Goal: Task Accomplishment & Management: Manage account settings

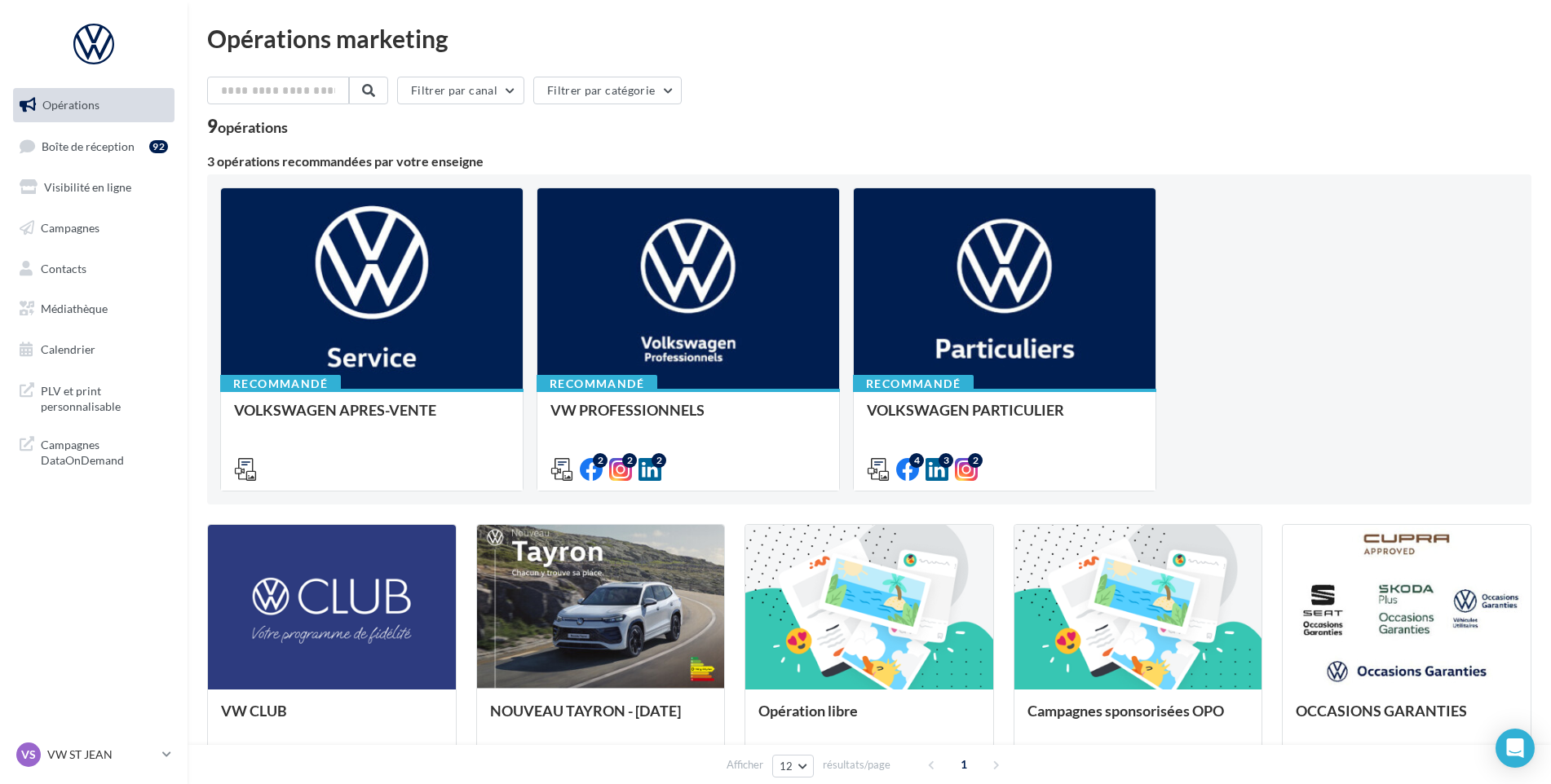
click at [127, 123] on ul "Opérations Boîte de réception 92 Visibilité en ligne Campagnes Contacts Médiath…" at bounding box center [94, 227] width 175 height 292
click at [111, 134] on link "Boîte de réception 92" at bounding box center [94, 146] width 168 height 35
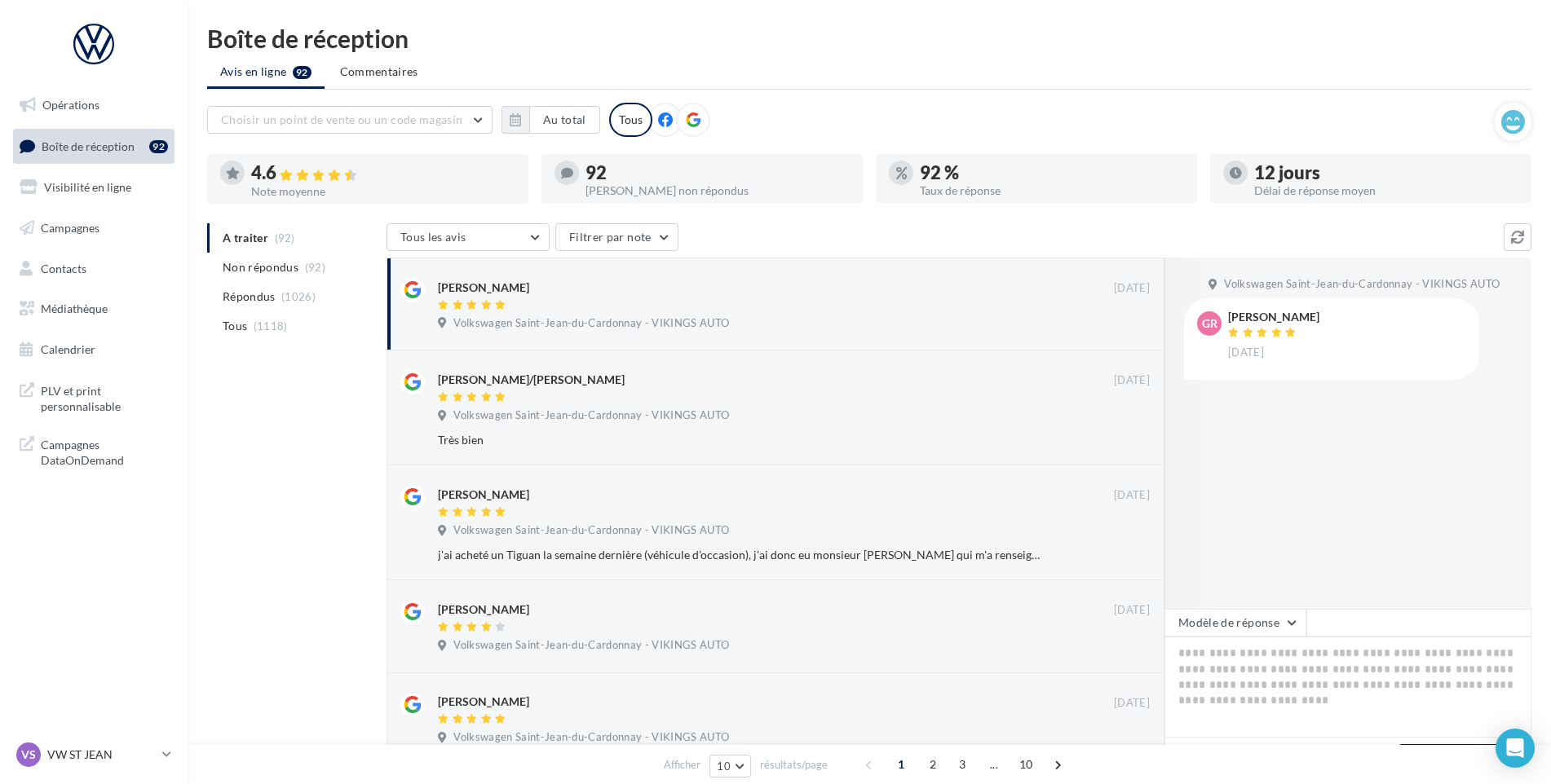
click at [74, 772] on div "VS VW ST JEAN vw-stj-vau" at bounding box center [94, 761] width 188 height 45
click at [71, 764] on div "VS VW ST JEAN vw-stj-vau" at bounding box center [86, 755] width 139 height 25
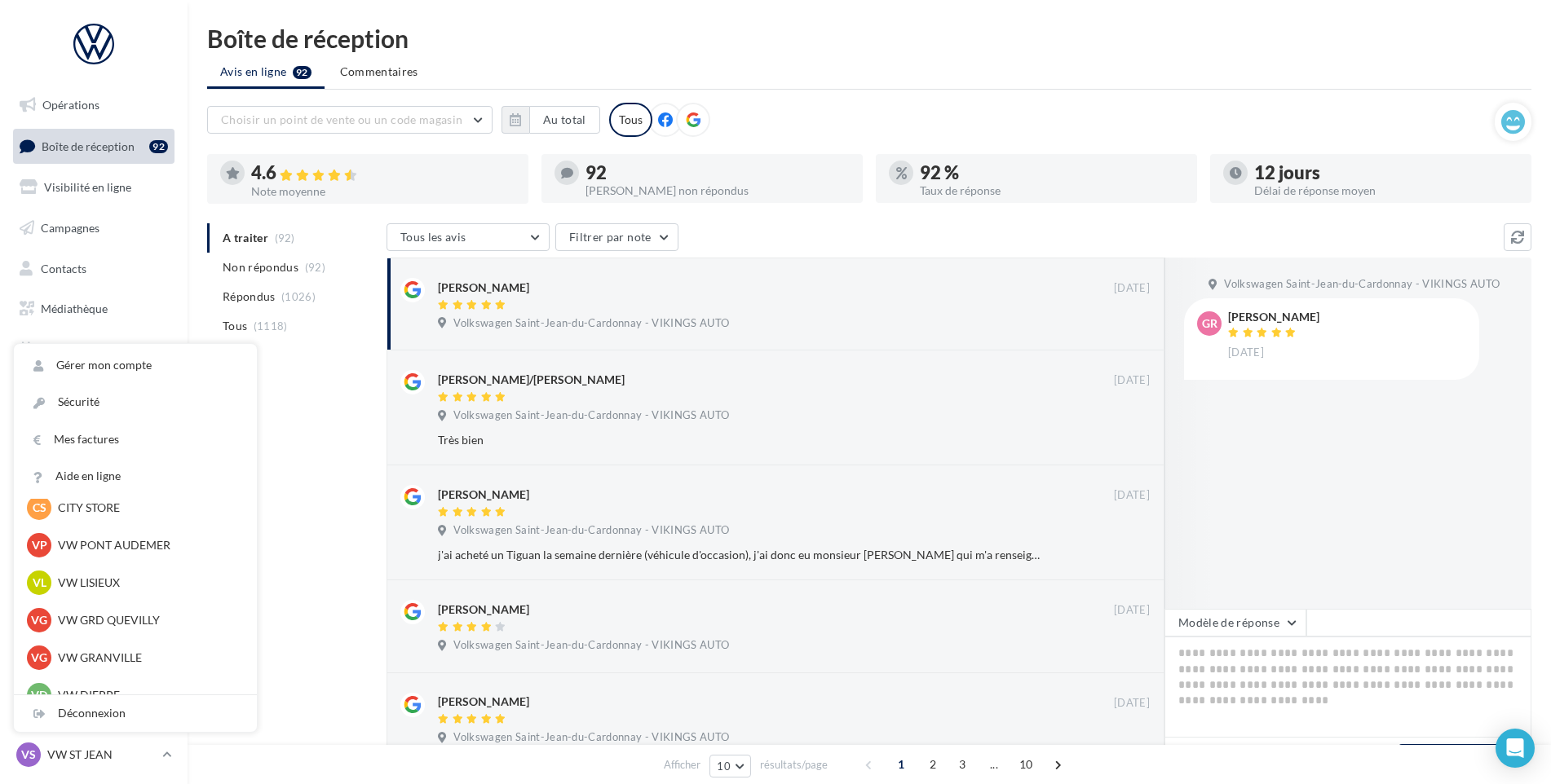
scroll to position [198, 0]
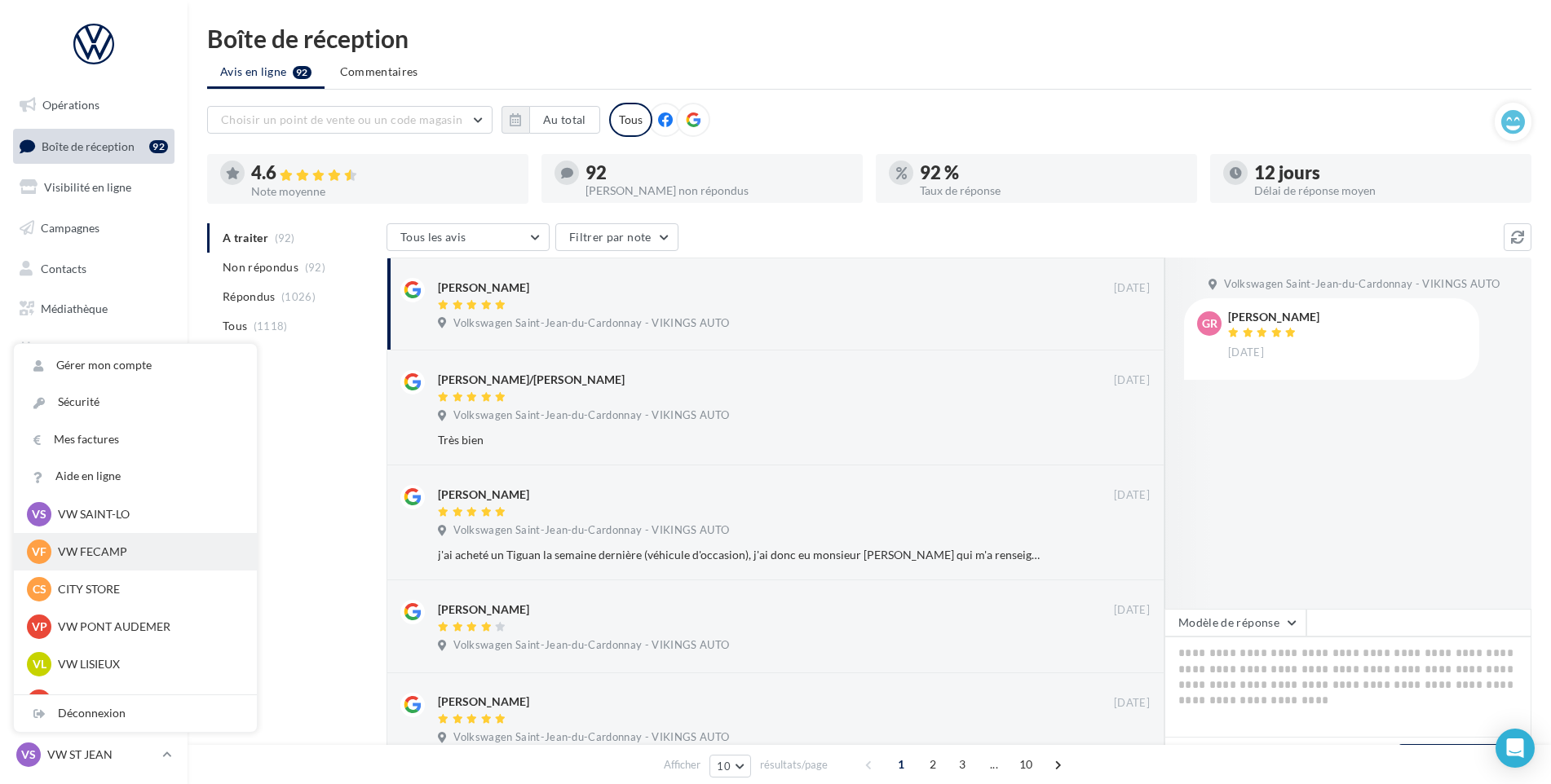
click at [141, 541] on div "VF VW FECAMP vw-stl-vau" at bounding box center [135, 552] width 217 height 25
